Goal: Information Seeking & Learning: Learn about a topic

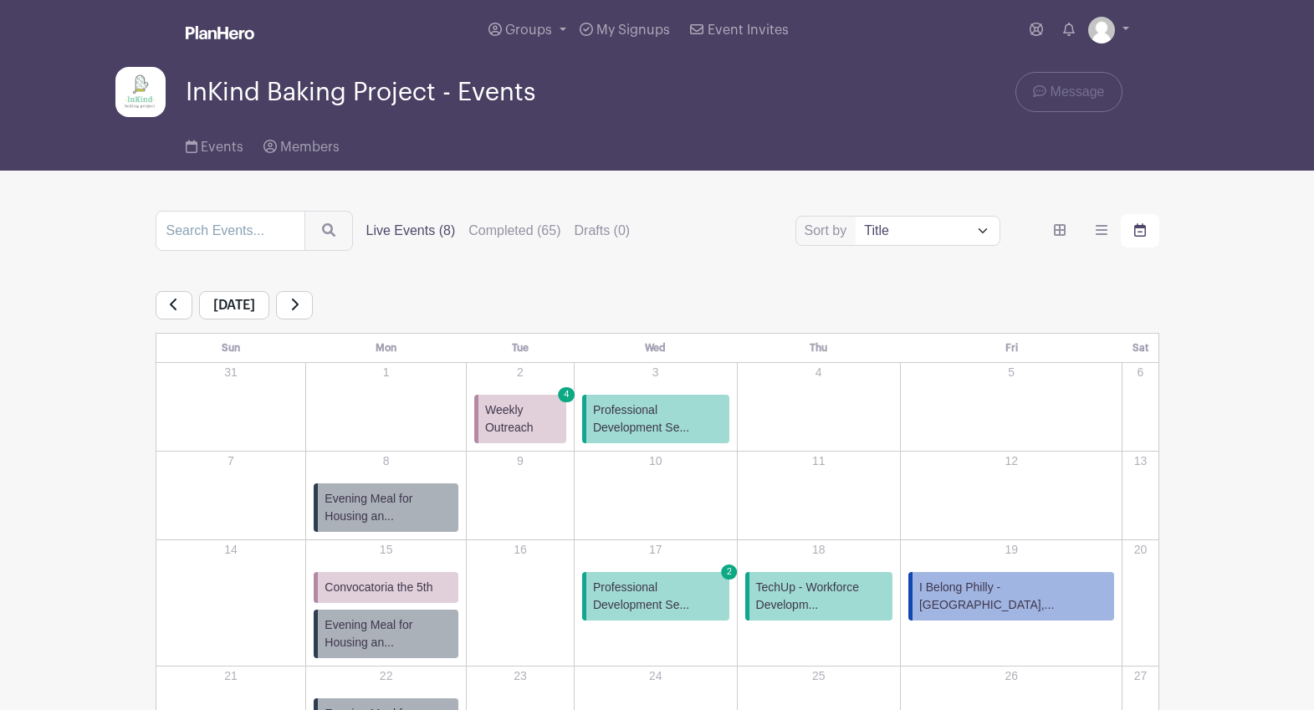
scroll to position [238, 0]
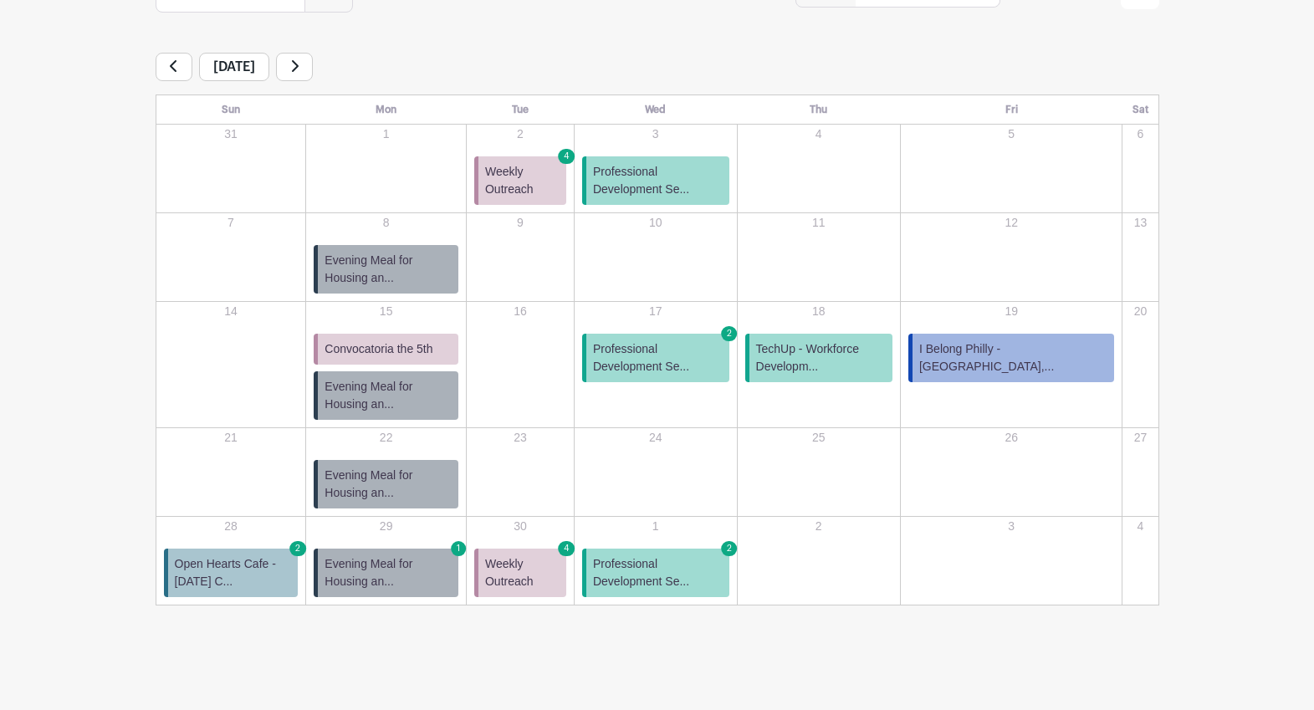
click at [313, 69] on link at bounding box center [294, 67] width 37 height 28
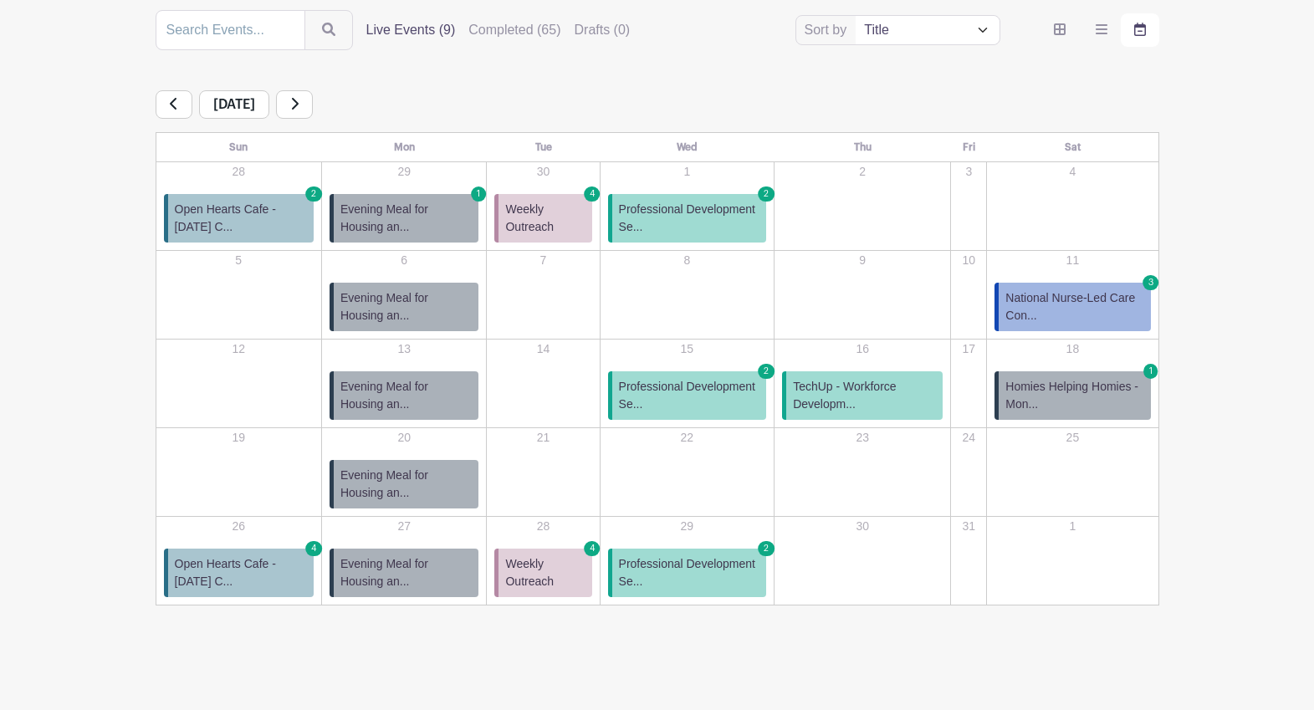
scroll to position [202, 0]
click at [1081, 295] on span "National Nurse-Led Care Con..." at bounding box center [1075, 306] width 138 height 35
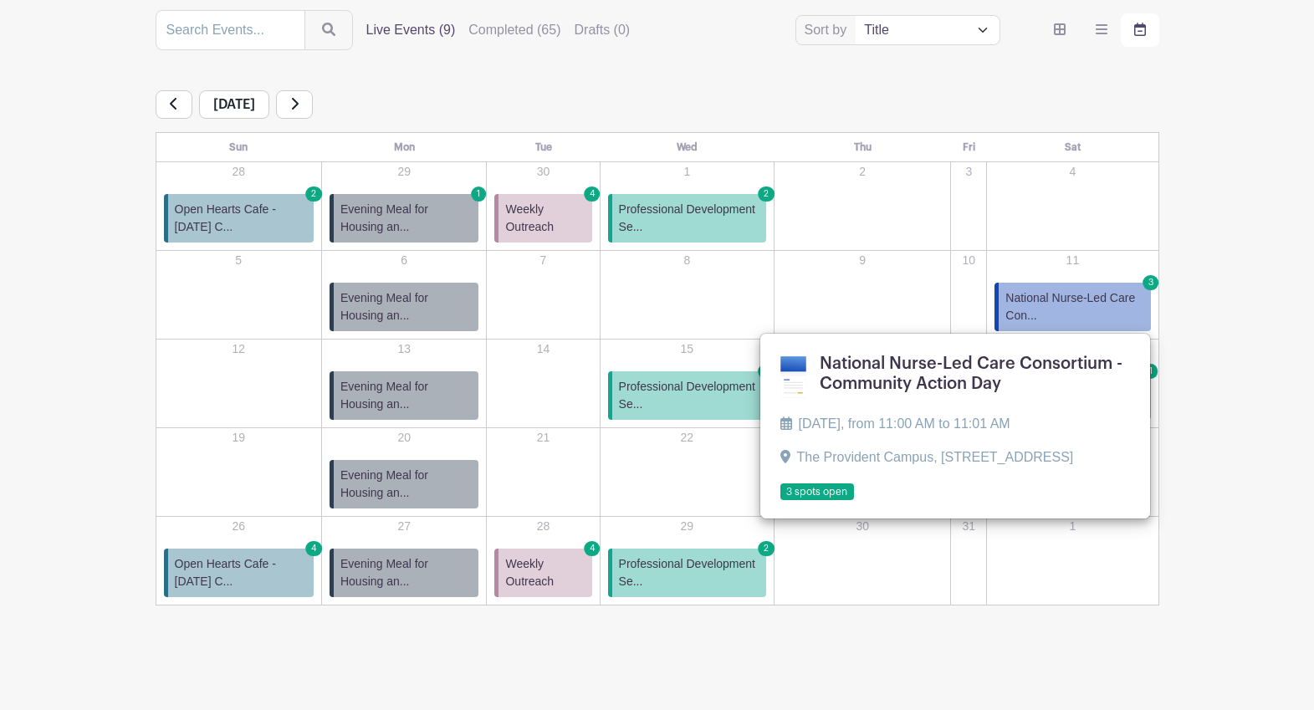
click at [781, 501] on link at bounding box center [781, 501] width 0 height 0
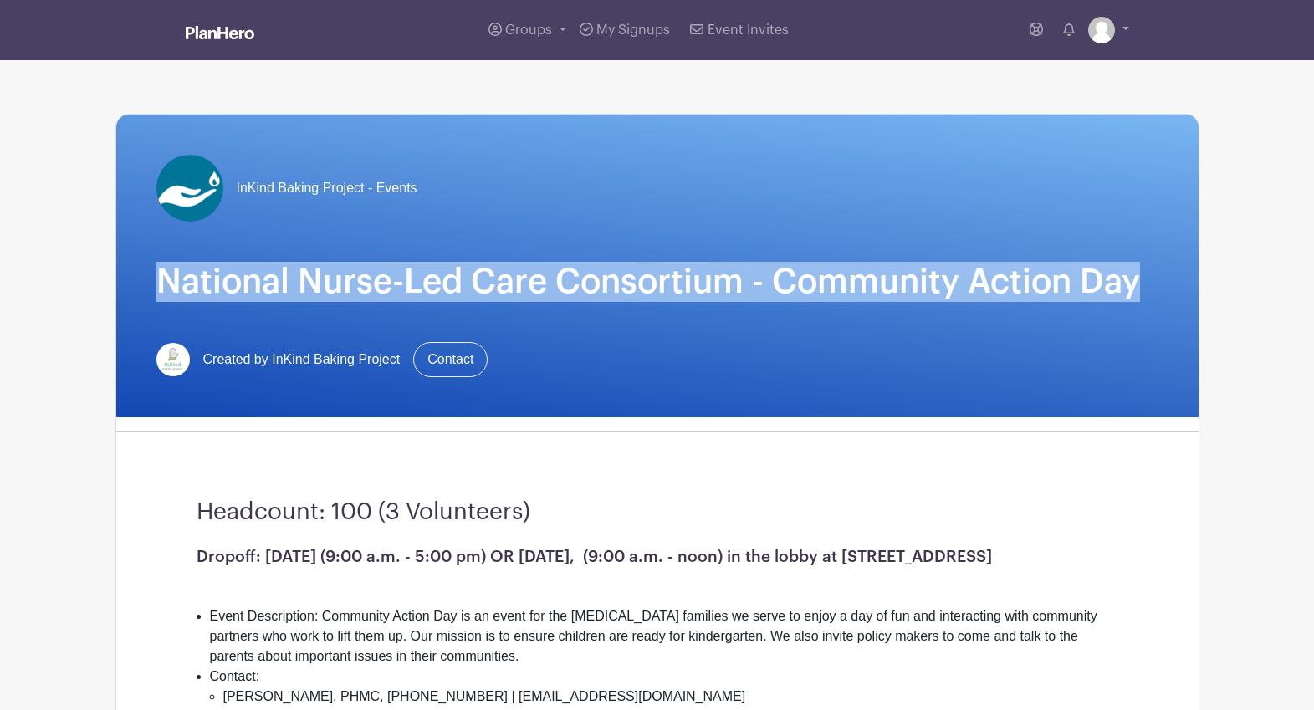
drag, startPoint x: 1136, startPoint y: 287, endPoint x: 159, endPoint y: 275, distance: 977.3
click at [160, 275] on h1 "National Nurse-Led Care Consortium - Community Action Day" at bounding box center [657, 282] width 1002 height 40
copy h1 "National Nurse-Led Care Consortium - Community Action Day"
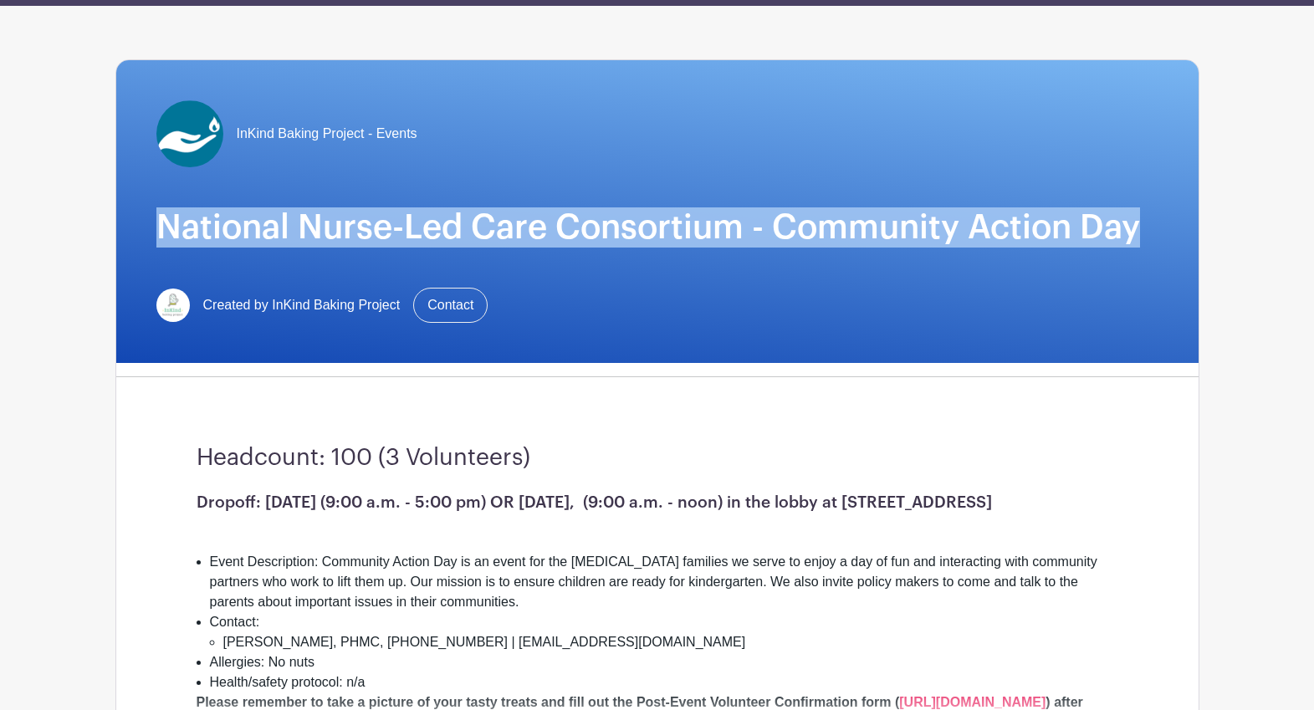
scroll to position [137, 0]
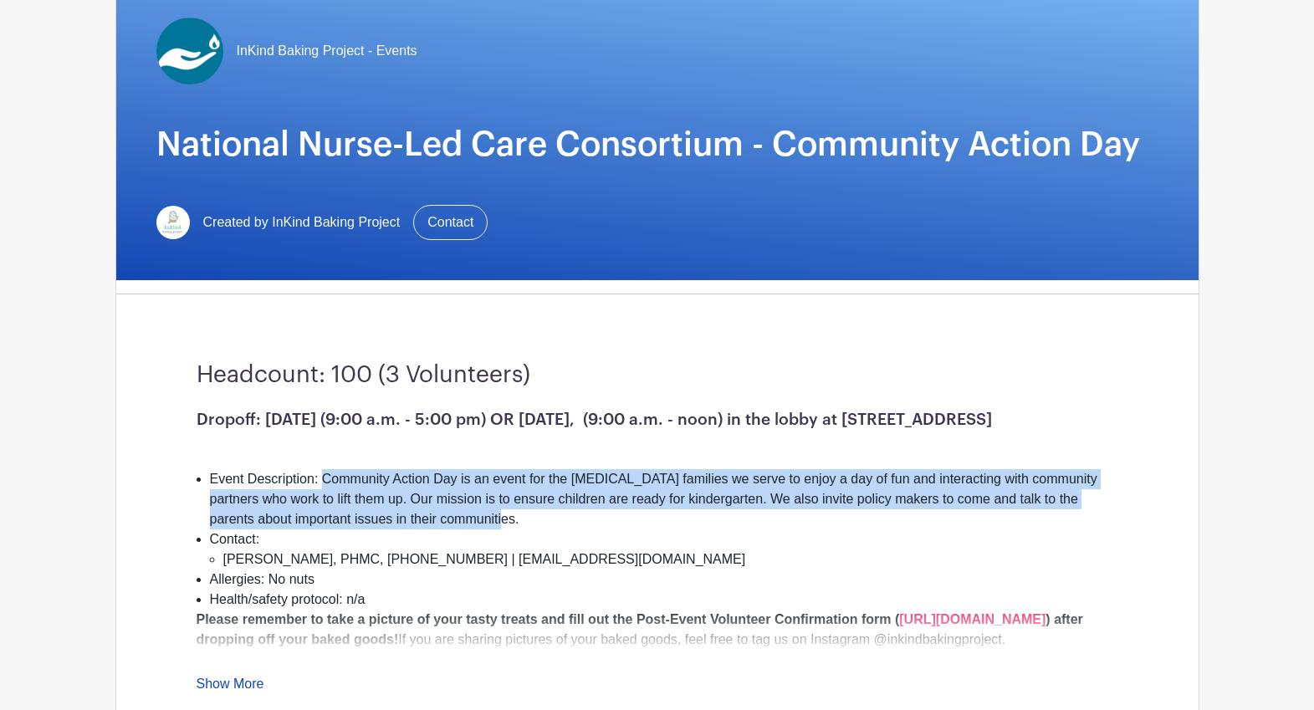
drag, startPoint x: 535, startPoint y: 539, endPoint x: 324, endPoint y: 499, distance: 215.5
click at [324, 499] on li "Event Description: Community Action Day is an event for the [MEDICAL_DATA] fami…" at bounding box center [664, 499] width 909 height 60
copy li "Community Action Day is an event for the [MEDICAL_DATA] families we serve to en…"
